Goal: Complete application form

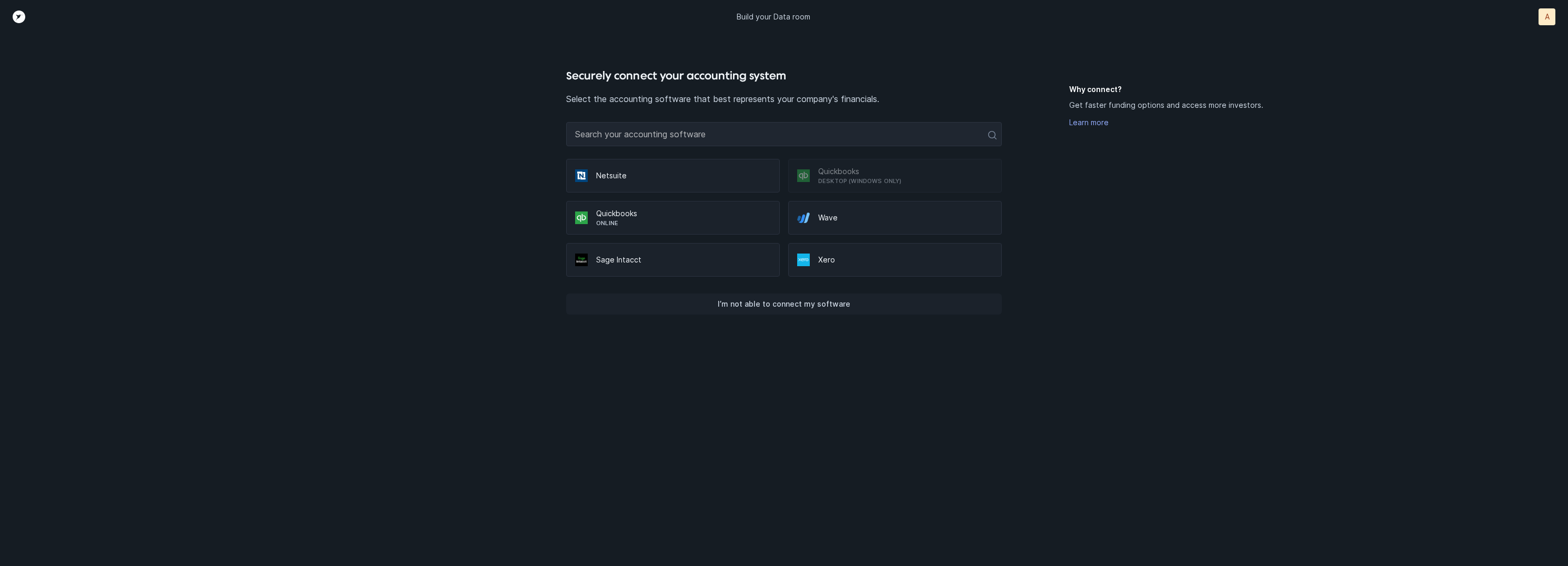
click at [846, 312] on button "I’m not able to connect my software" at bounding box center [784, 303] width 436 height 21
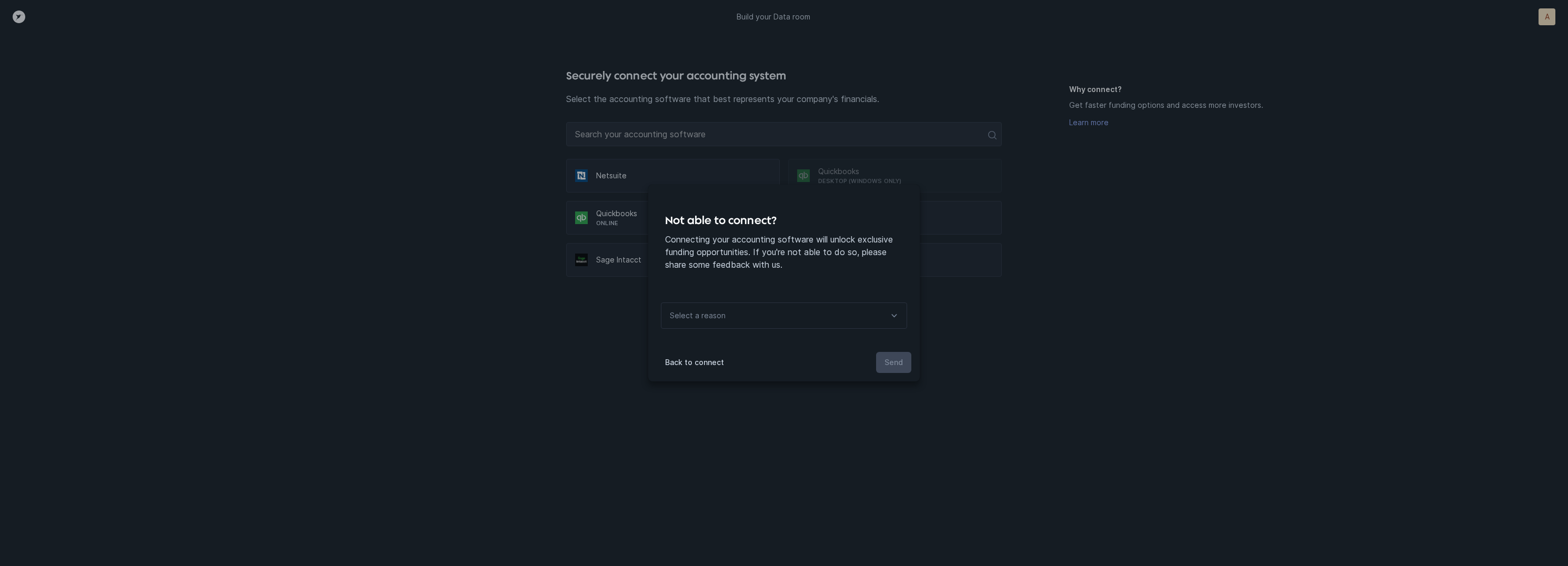
click at [814, 315] on div "Select a reason" at bounding box center [784, 315] width 247 height 26
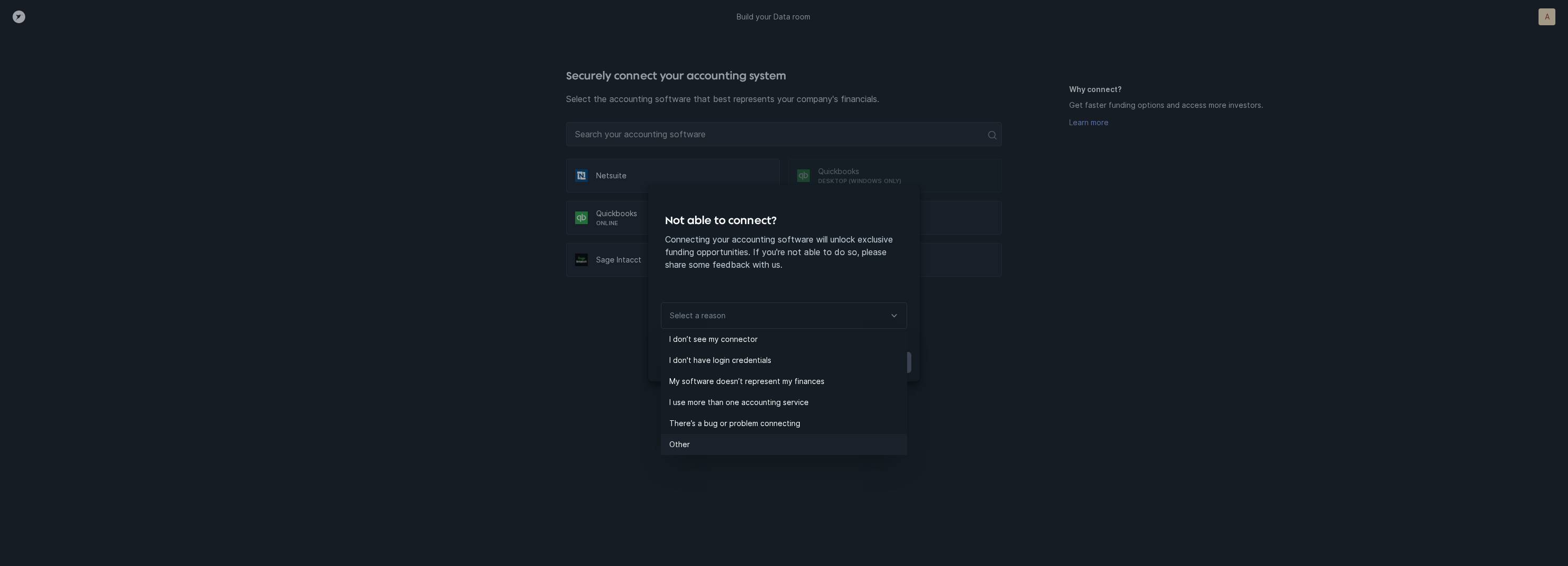
click at [721, 440] on p "Other" at bounding box center [788, 445] width 238 height 13
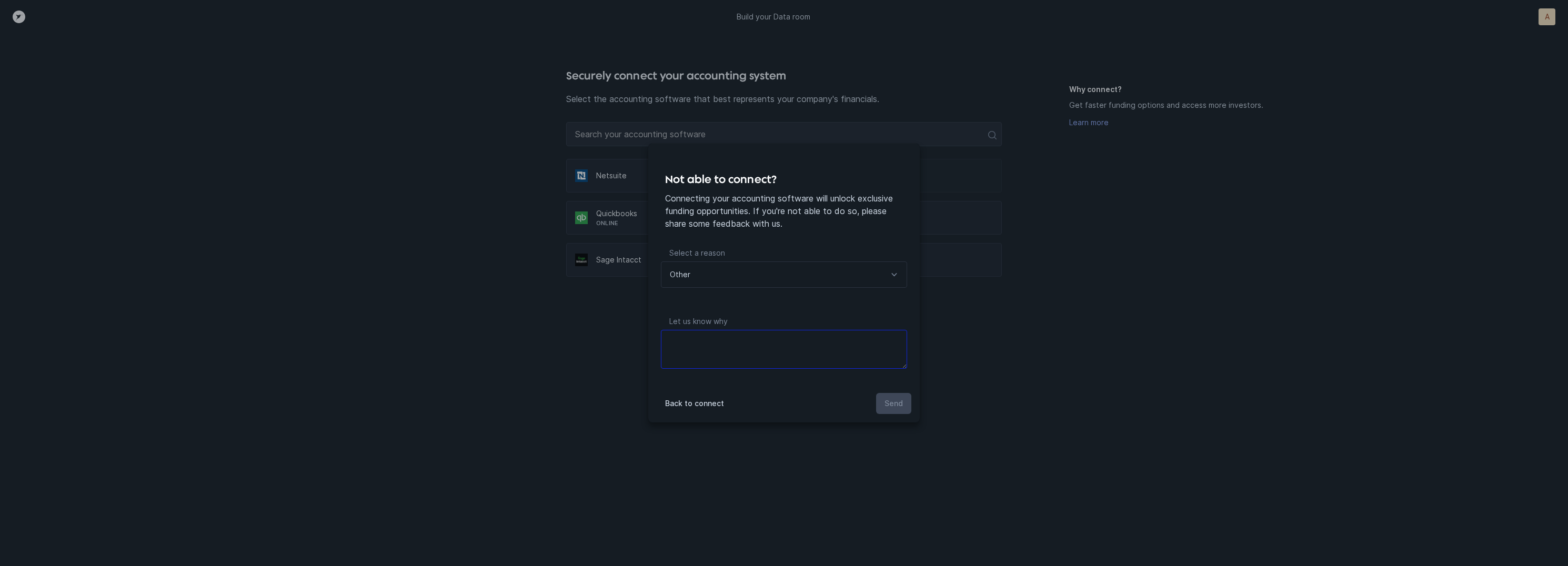
click at [757, 351] on textarea at bounding box center [784, 349] width 247 height 39
type textarea "files"
click at [891, 404] on p "Send" at bounding box center [893, 404] width 19 height 13
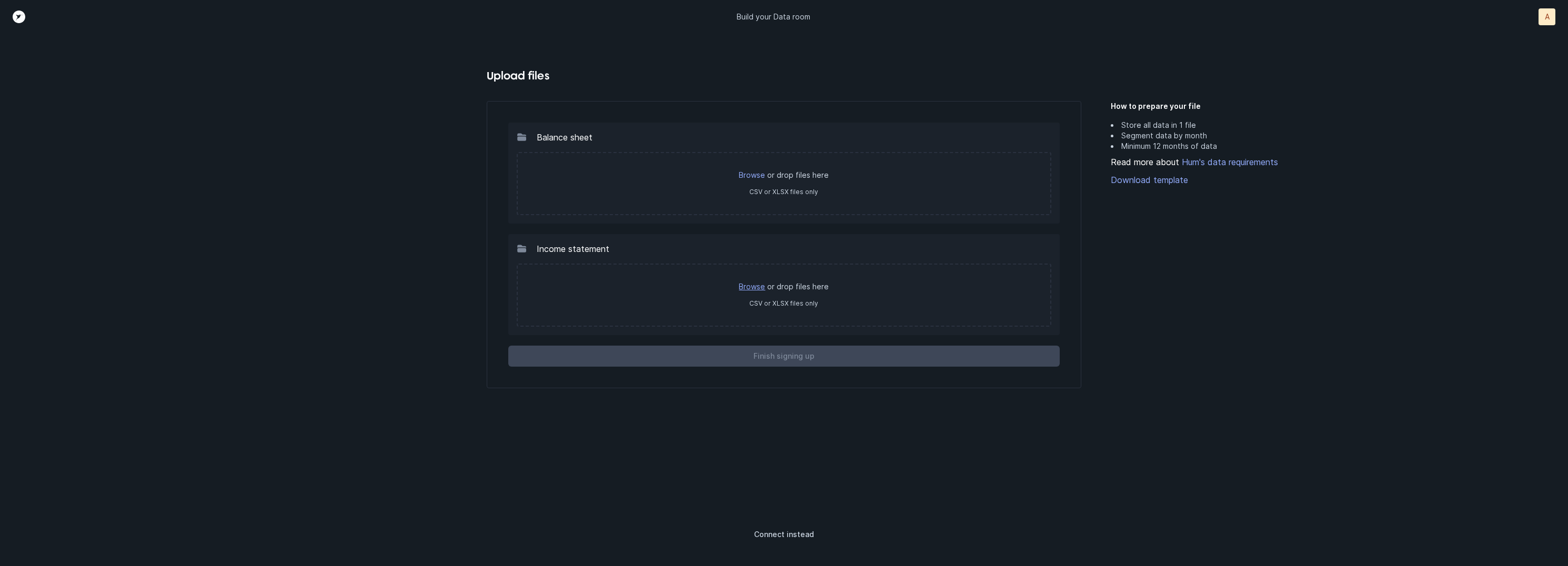
click at [762, 285] on link "Browse" at bounding box center [752, 286] width 26 height 9
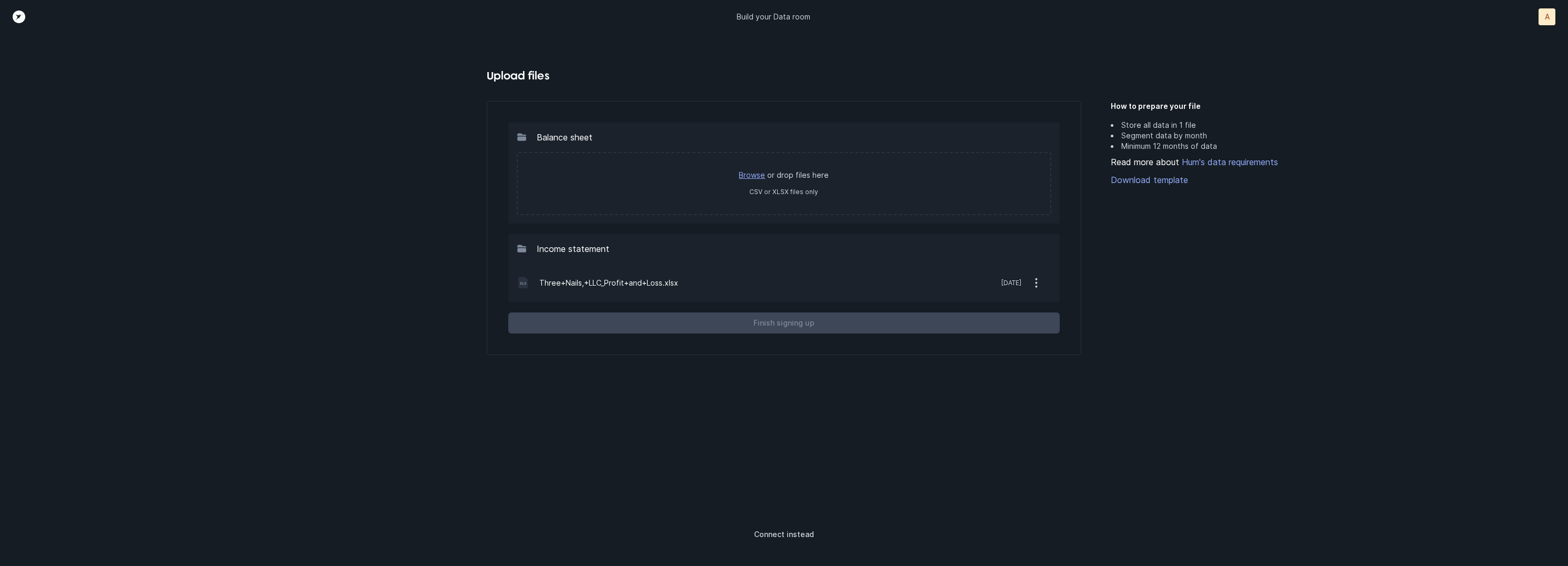
click at [751, 177] on link "Browse" at bounding box center [752, 175] width 26 height 9
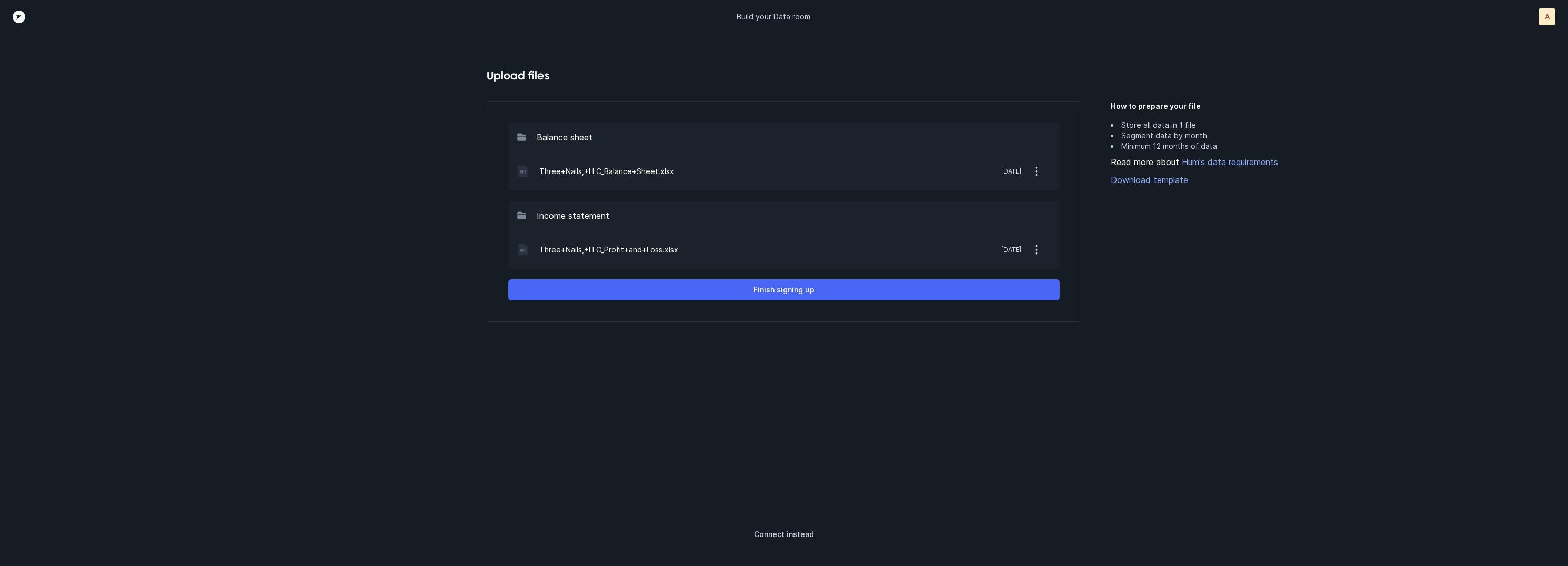
click at [861, 285] on button "Finish signing up" at bounding box center [784, 289] width 552 height 21
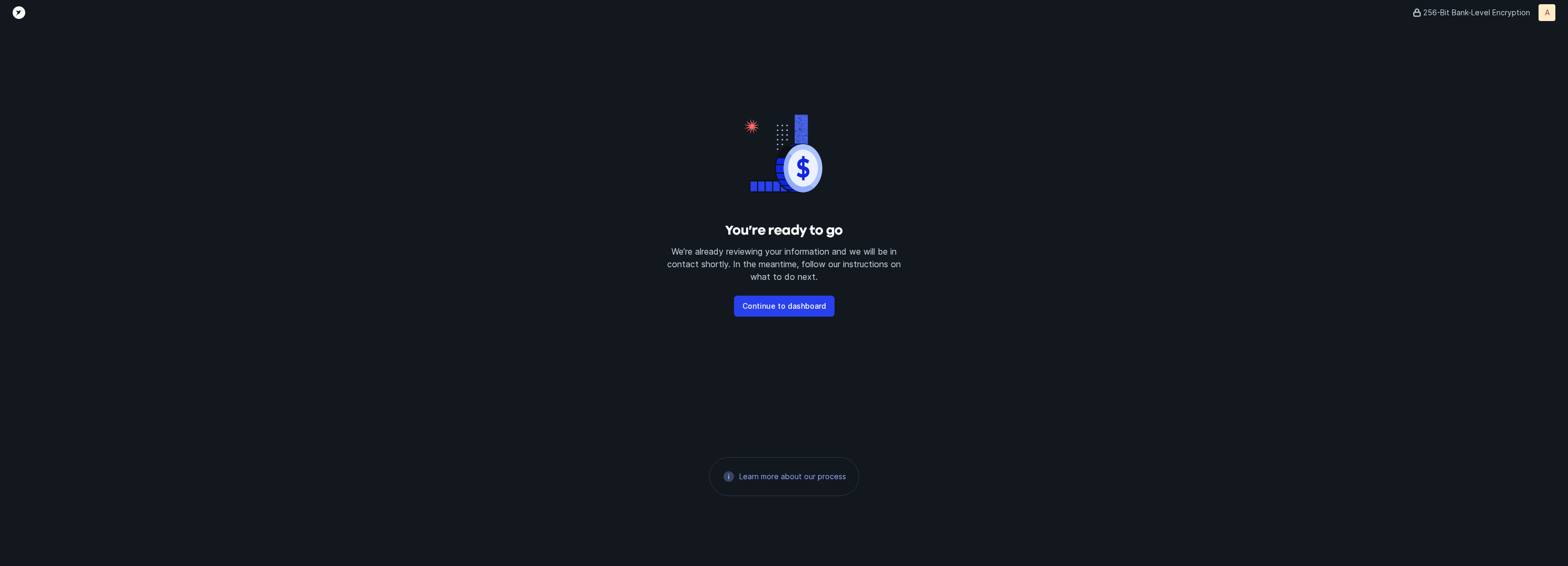
click at [482, 213] on div "You’re ready to go We’re already reviewing your information and we will be in c…" at bounding box center [784, 295] width 1568 height 541
